Goal: Understand process/instructions: Learn how to perform a task or action

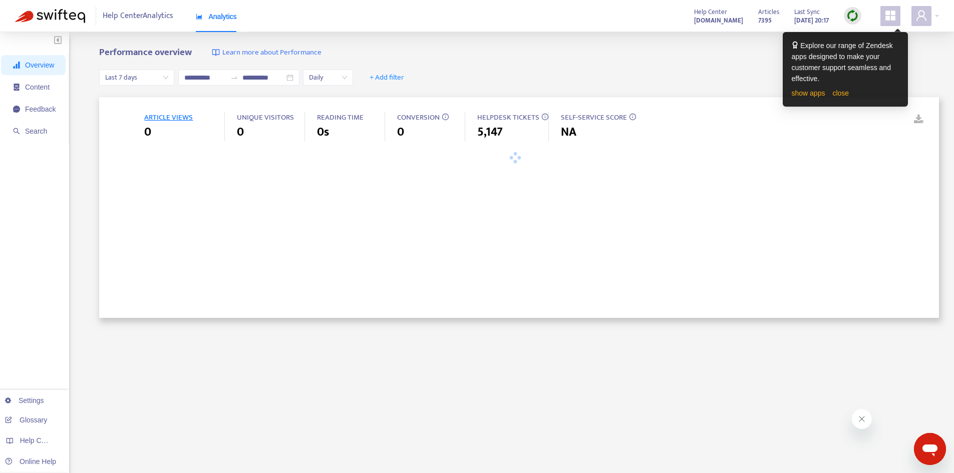
click at [607, 56] on div "Performance overview Learn more about Performance" at bounding box center [519, 53] width 840 height 12
click at [841, 89] on link "close" at bounding box center [840, 93] width 17 height 8
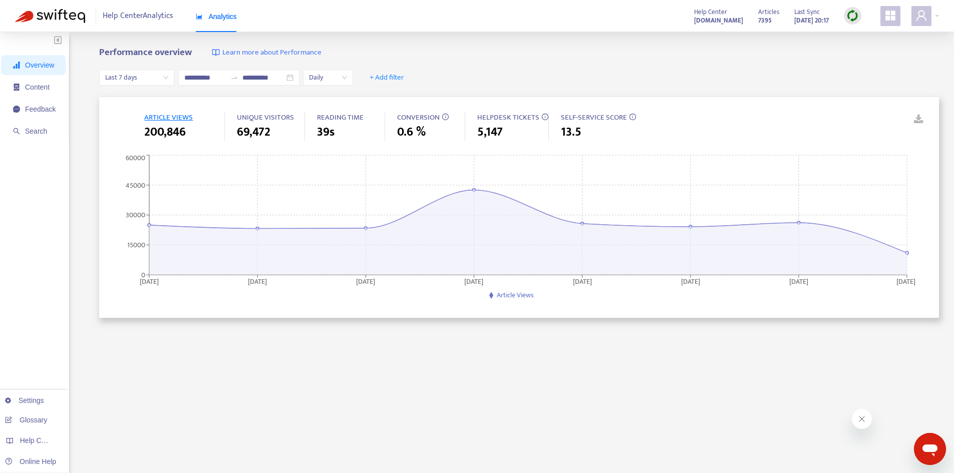
click at [443, 365] on div "**********" at bounding box center [519, 340] width 840 height 586
drag, startPoint x: 487, startPoint y: 254, endPoint x: 455, endPoint y: 51, distance: 205.8
click at [455, 51] on div "Performance overview Learn more about Performance" at bounding box center [519, 53] width 840 height 12
click at [119, 72] on span "Last 7 days" at bounding box center [136, 77] width 63 height 15
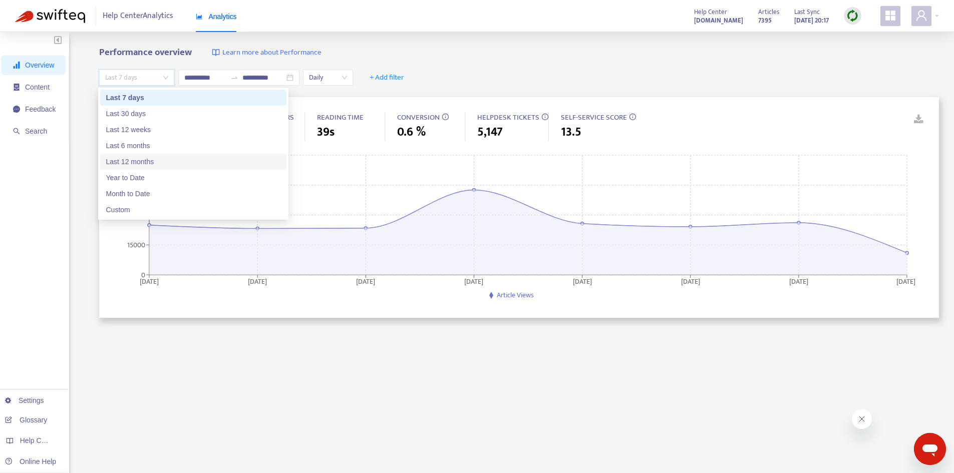
drag, startPoint x: 160, startPoint y: 160, endPoint x: 117, endPoint y: 9, distance: 157.1
click at [160, 160] on div "Last 12 months" at bounding box center [193, 161] width 174 height 11
type input "**********"
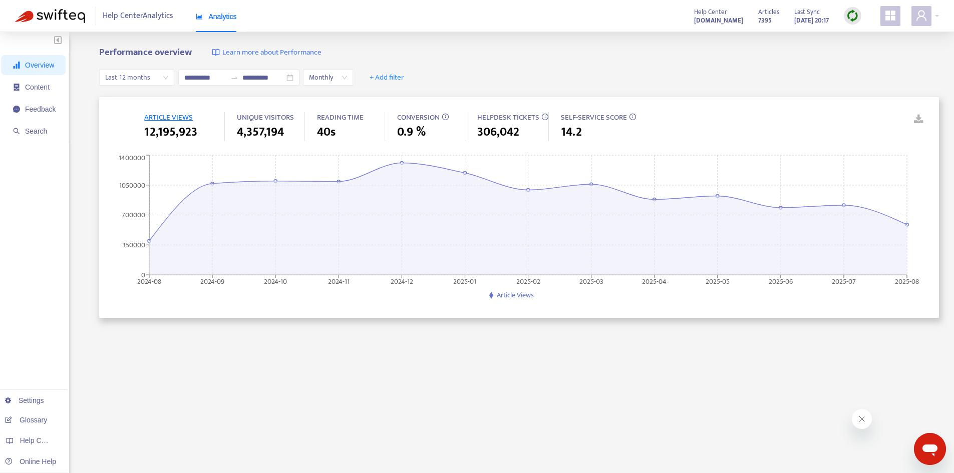
click at [241, 317] on div "ARTICLE VIEWS 12,195,923 UNIQUE VISITORS 4,357,194 READING TIME 40s CONVERSION …" at bounding box center [519, 207] width 840 height 221
click at [922, 15] on icon "user" at bounding box center [921, 16] width 12 height 12
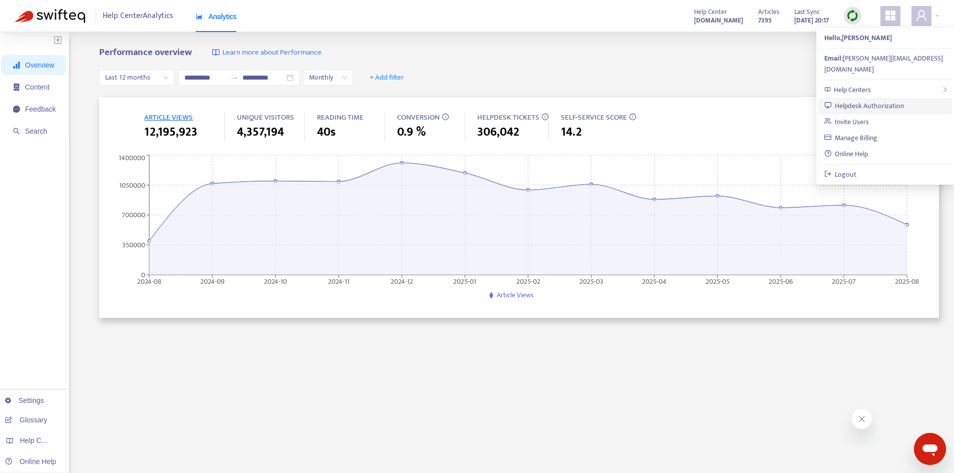
click at [883, 100] on link "Helpdesk Authorization" at bounding box center [864, 106] width 80 height 12
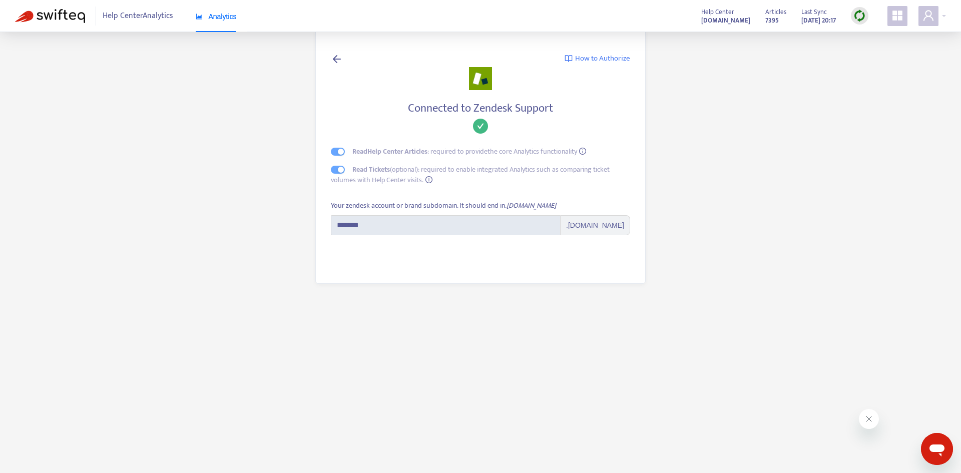
click at [473, 343] on main "How to Authorize Connected to Zendesk Support Read Help Center Articles : requi…" at bounding box center [480, 236] width 961 height 473
click at [774, 152] on main "How to Authorize Connected to Zendesk Support Read Help Center Articles : requi…" at bounding box center [480, 236] width 961 height 473
click at [156, 157] on main "How to Authorize Connected to Zendesk Support Read Help Center Articles : requi…" at bounding box center [480, 236] width 961 height 473
click at [936, 15] on span at bounding box center [929, 16] width 20 height 20
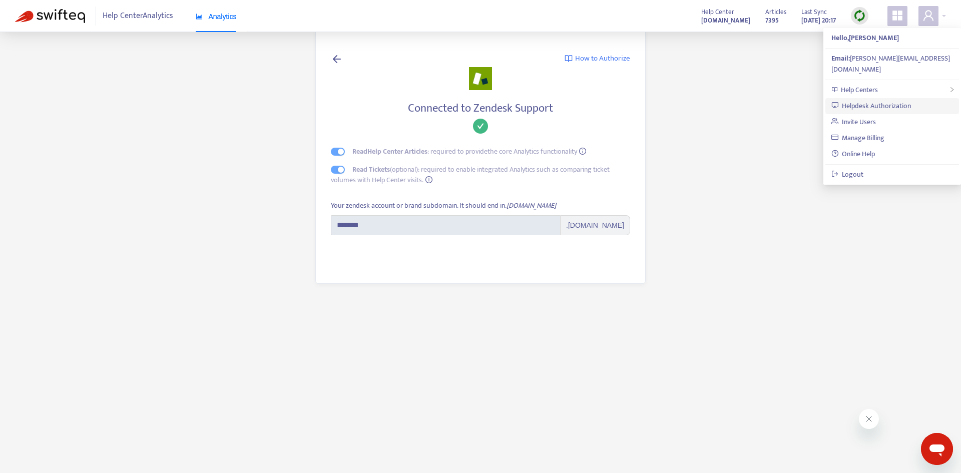
click at [889, 100] on link "Helpdesk Authorization" at bounding box center [872, 106] width 80 height 12
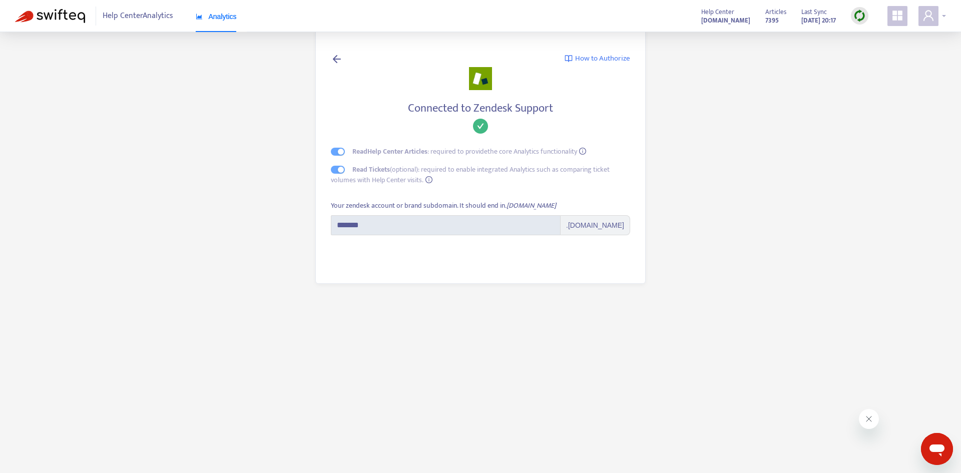
click at [934, 15] on icon "user" at bounding box center [929, 16] width 12 height 12
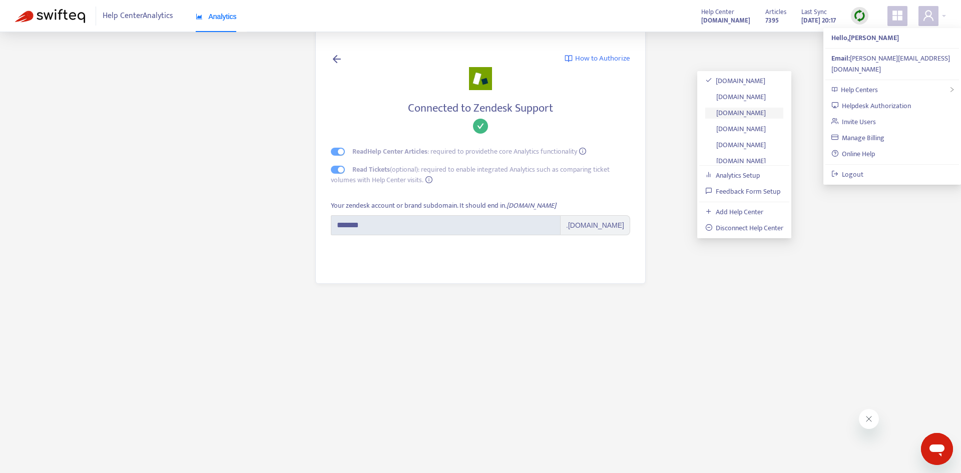
scroll to position [86, 0]
click at [755, 176] on link "Analytics Setup" at bounding box center [733, 176] width 55 height 12
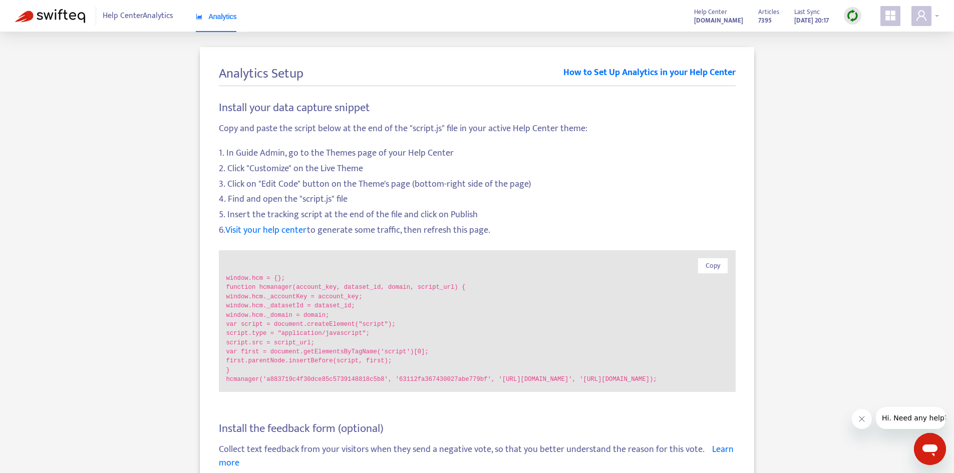
click at [921, 16] on icon "user" at bounding box center [921, 16] width 12 height 12
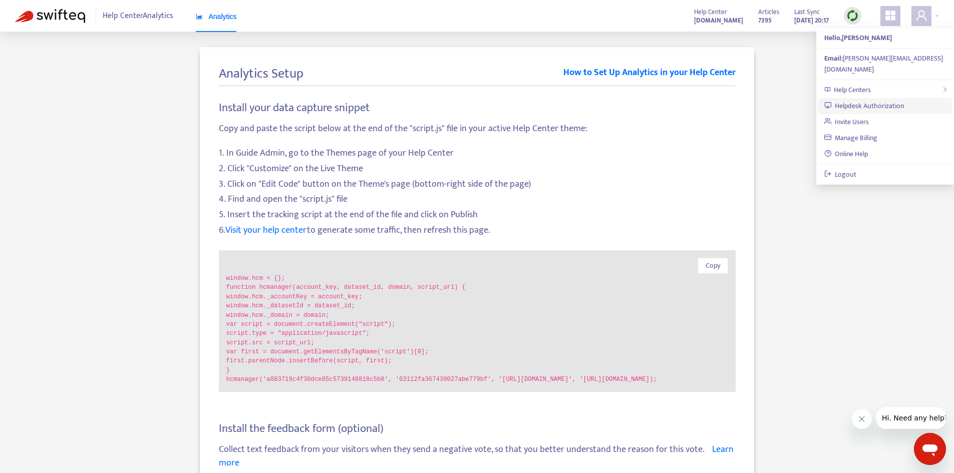
click at [889, 100] on link "Helpdesk Authorization" at bounding box center [864, 106] width 80 height 12
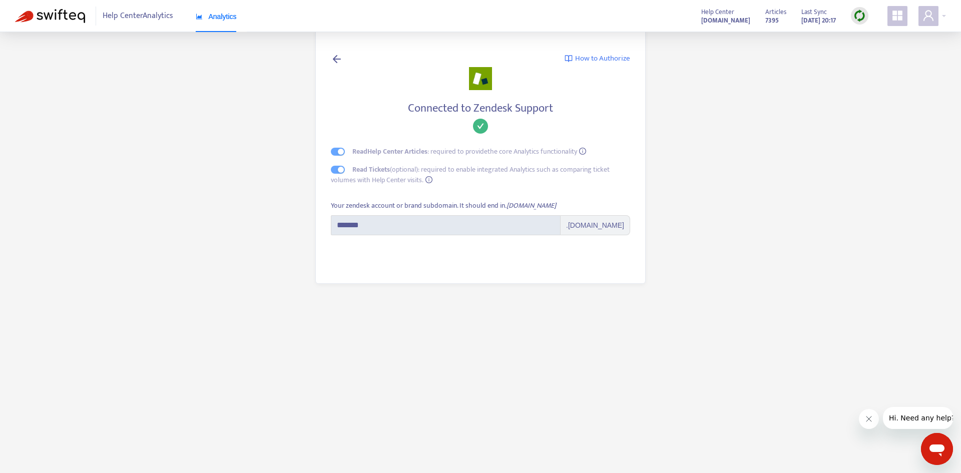
click at [261, 213] on main "How to Authorize Connected to Zendesk Support Read Help Center Articles : requi…" at bounding box center [480, 236] width 961 height 473
